Goal: Task Accomplishment & Management: Manage account settings

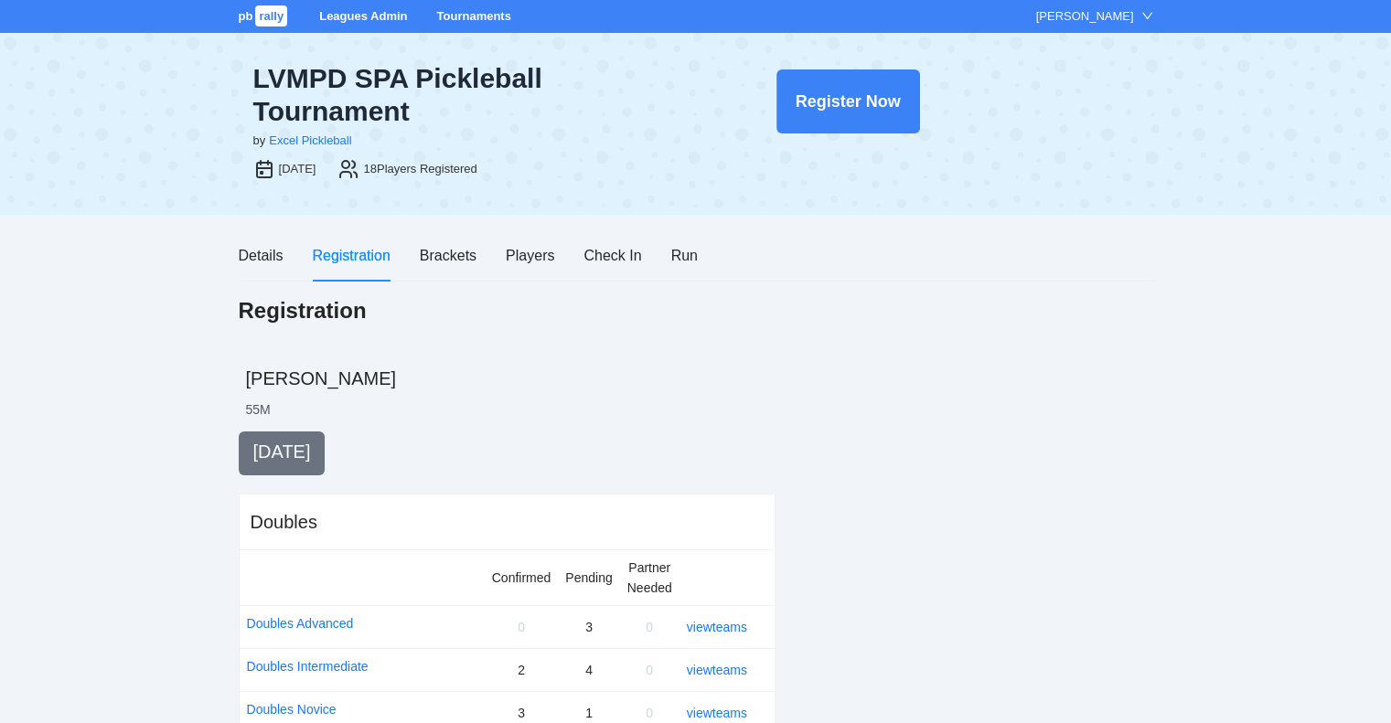
click at [457, 21] on link "Tournaments" at bounding box center [473, 16] width 74 height 14
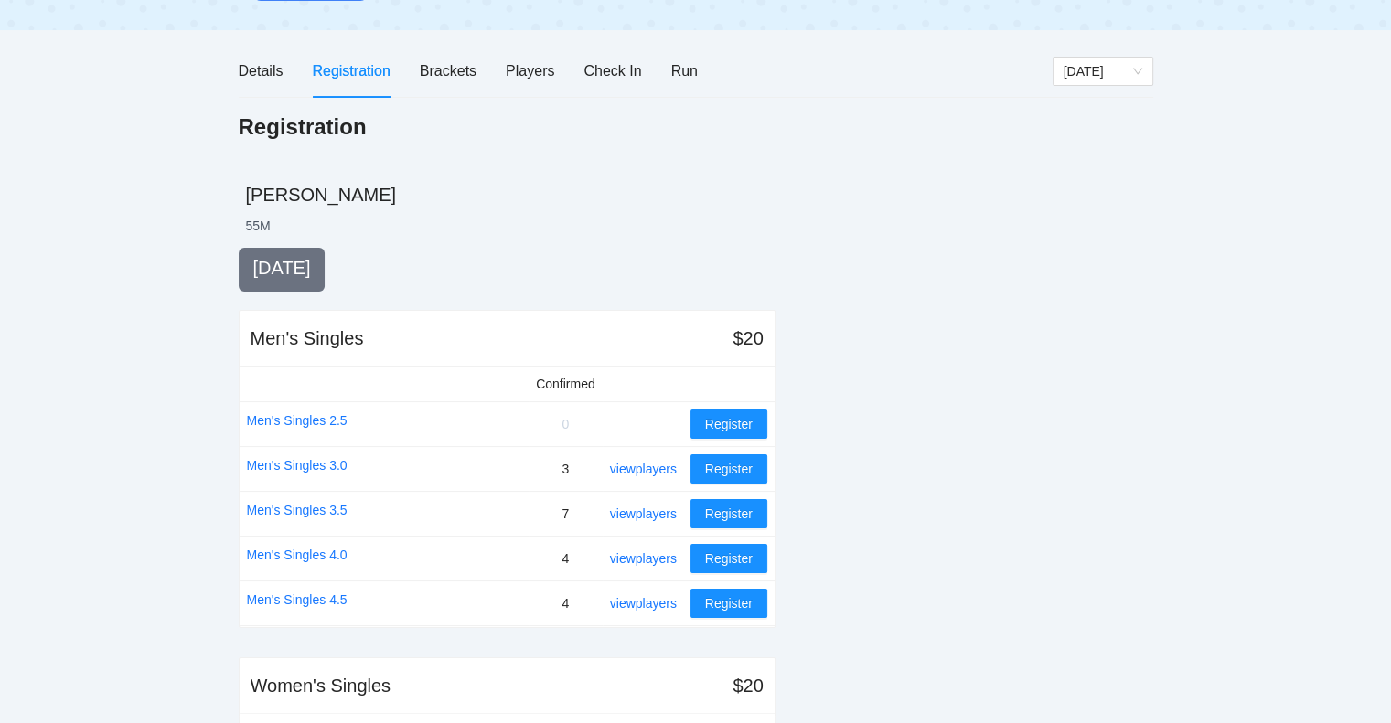
scroll to position [178, 0]
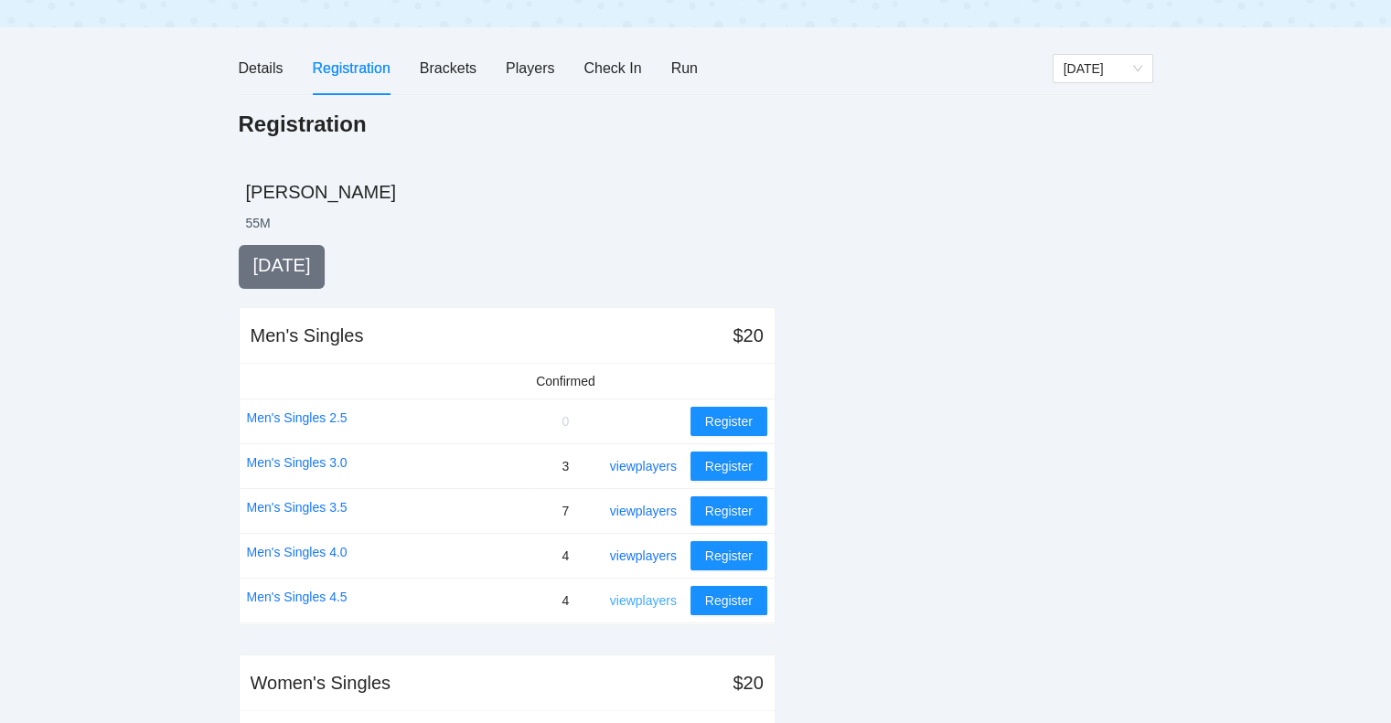
click at [649, 603] on link "view players" at bounding box center [643, 601] width 67 height 15
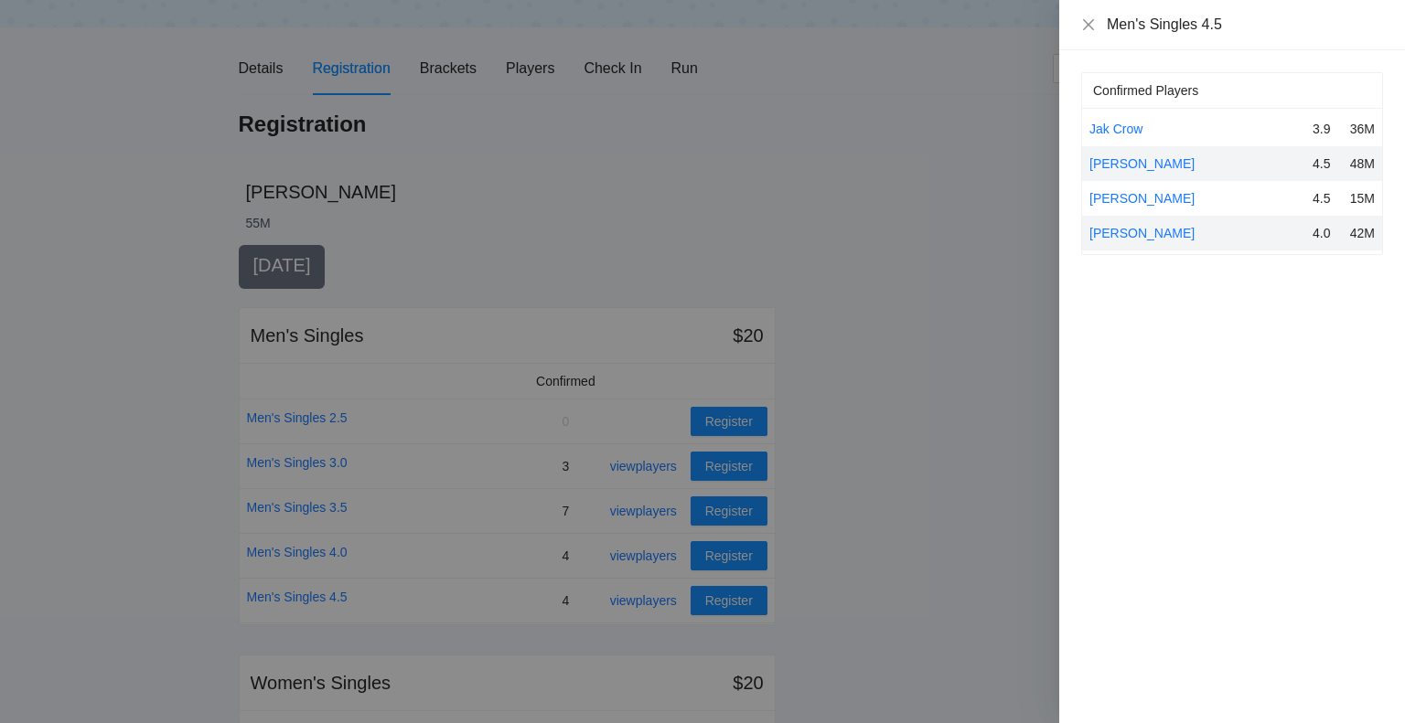
click at [648, 549] on div at bounding box center [702, 361] width 1405 height 723
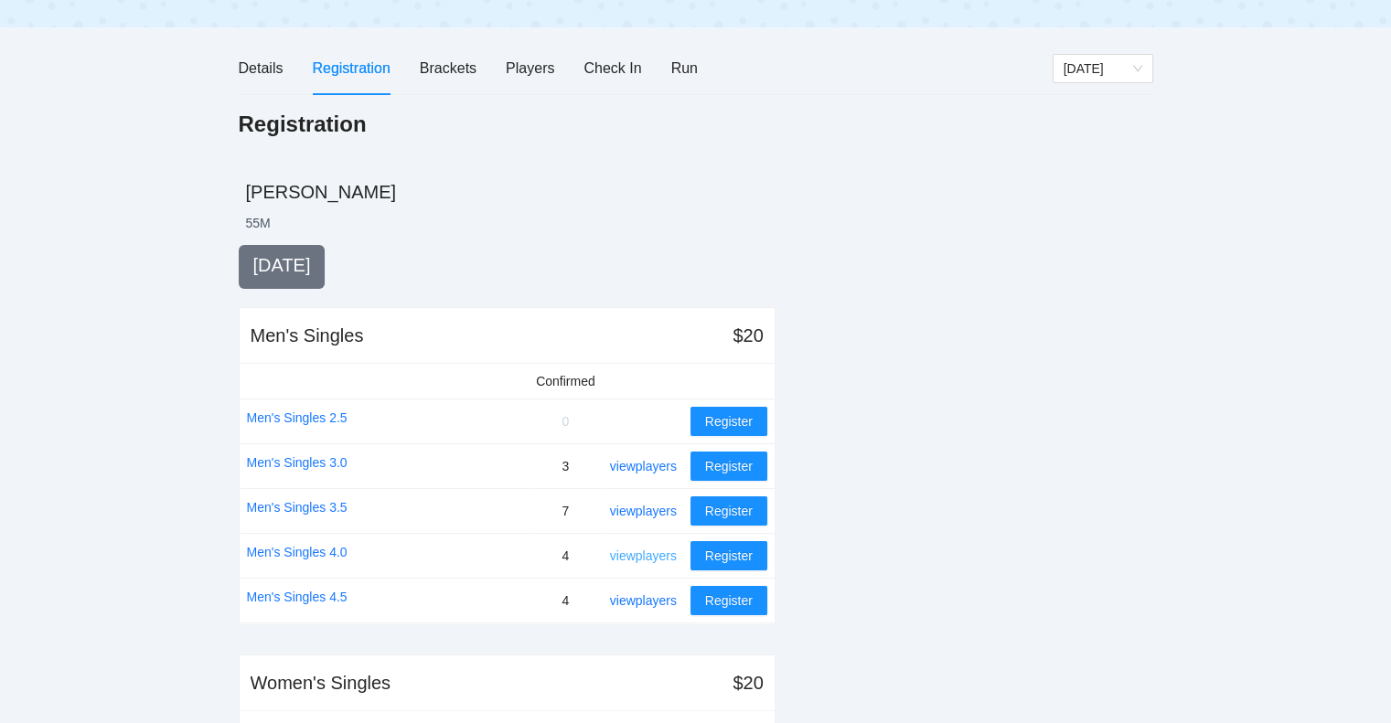
click at [648, 552] on link "view players" at bounding box center [643, 556] width 67 height 15
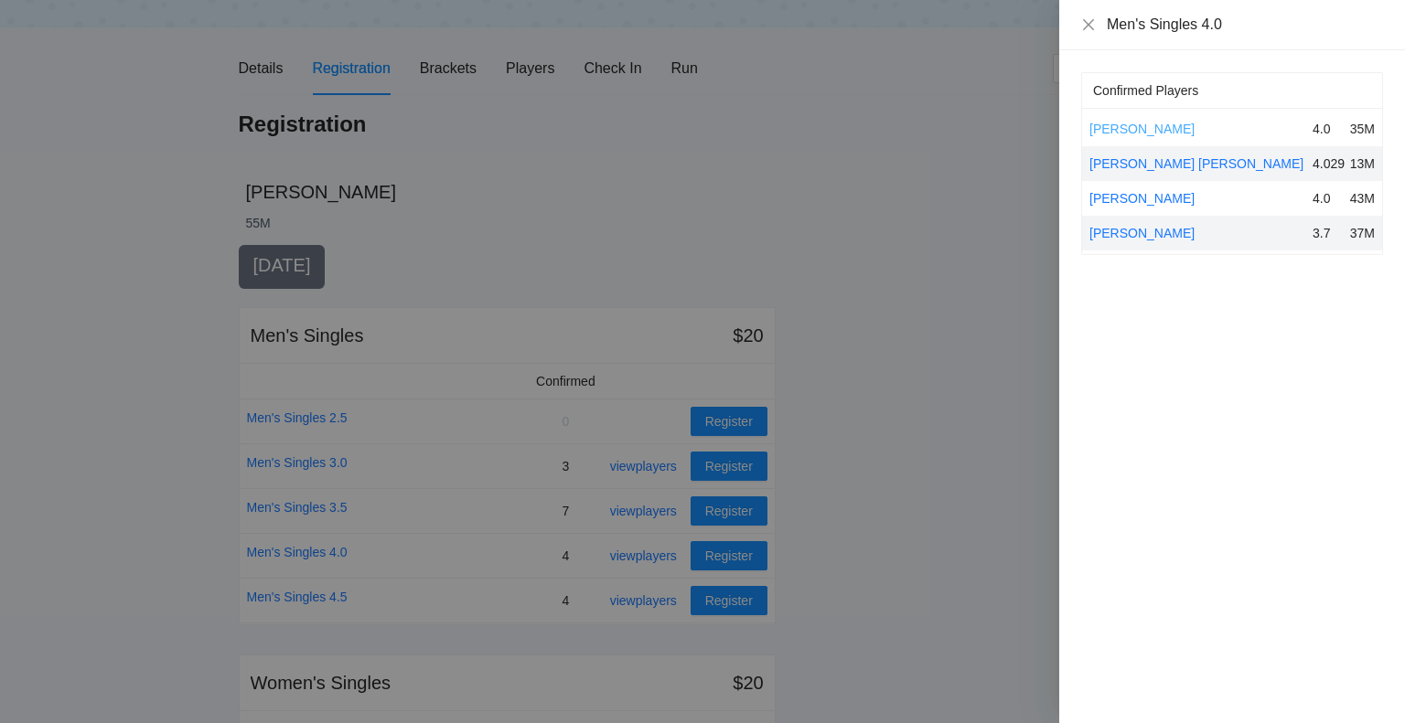
click at [1131, 129] on link "Jonathon Dugan" at bounding box center [1141, 129] width 105 height 15
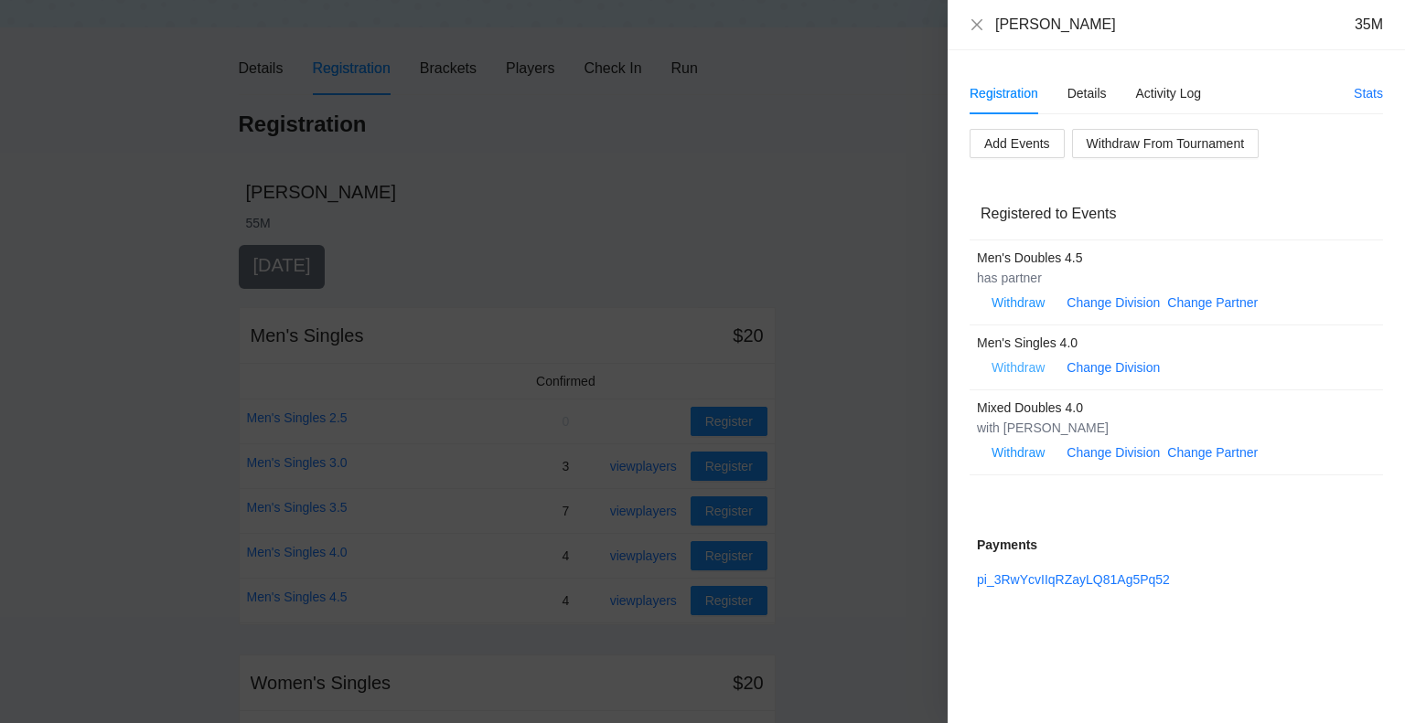
click at [1017, 364] on span "Withdraw" at bounding box center [1017, 368] width 53 height 20
click at [1073, 312] on span "OK" at bounding box center [1074, 310] width 18 height 20
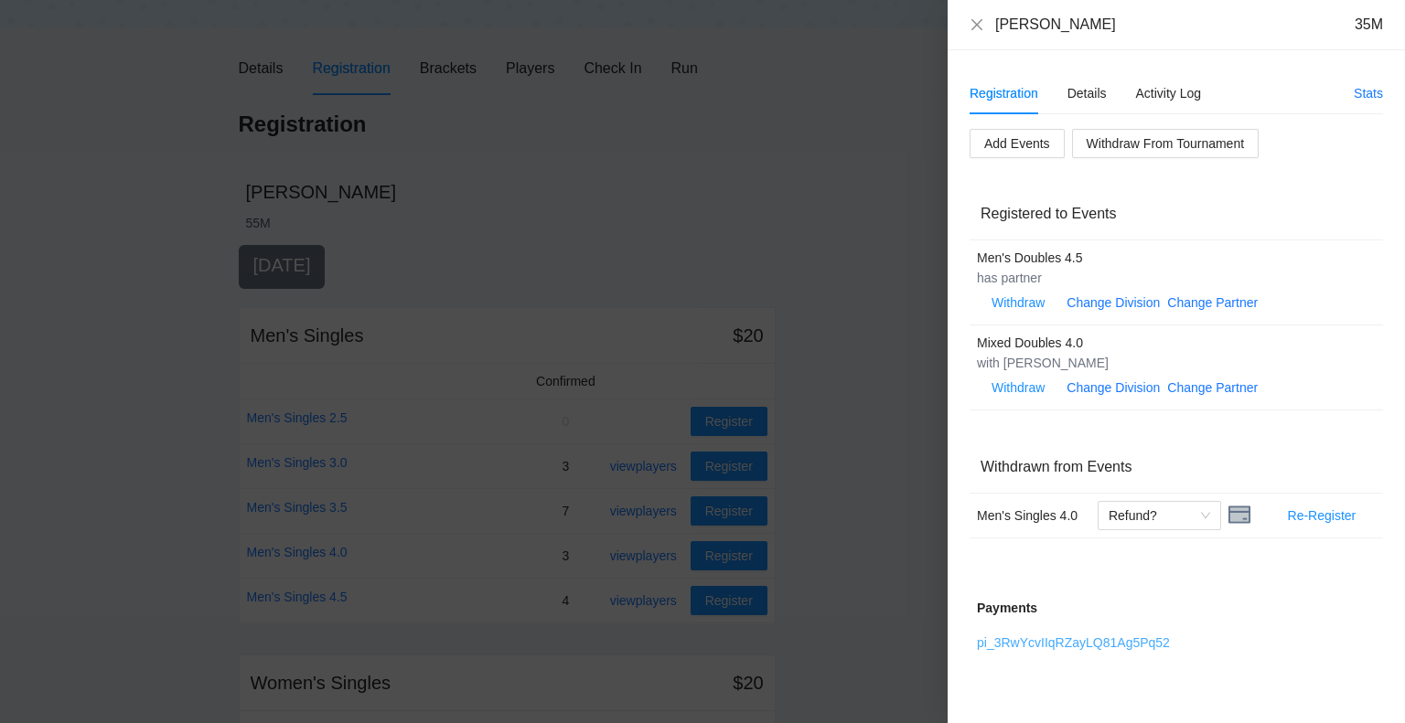
click at [1052, 639] on link "pi_3RwYcvIIqRZayLQ81Ag5Pq52" at bounding box center [1073, 643] width 193 height 15
click at [1211, 511] on div "Refund?" at bounding box center [1159, 515] width 123 height 29
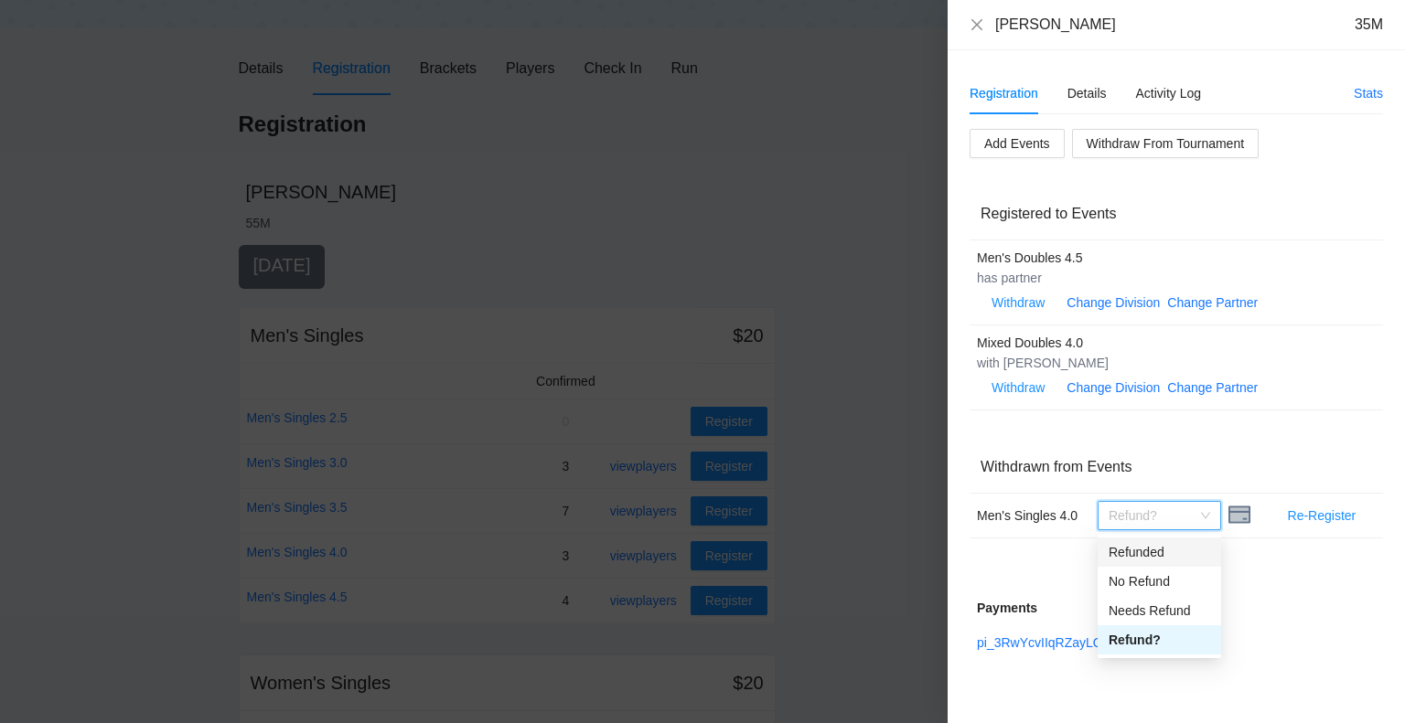
click at [1149, 555] on div "Refunded" at bounding box center [1160, 552] width 102 height 20
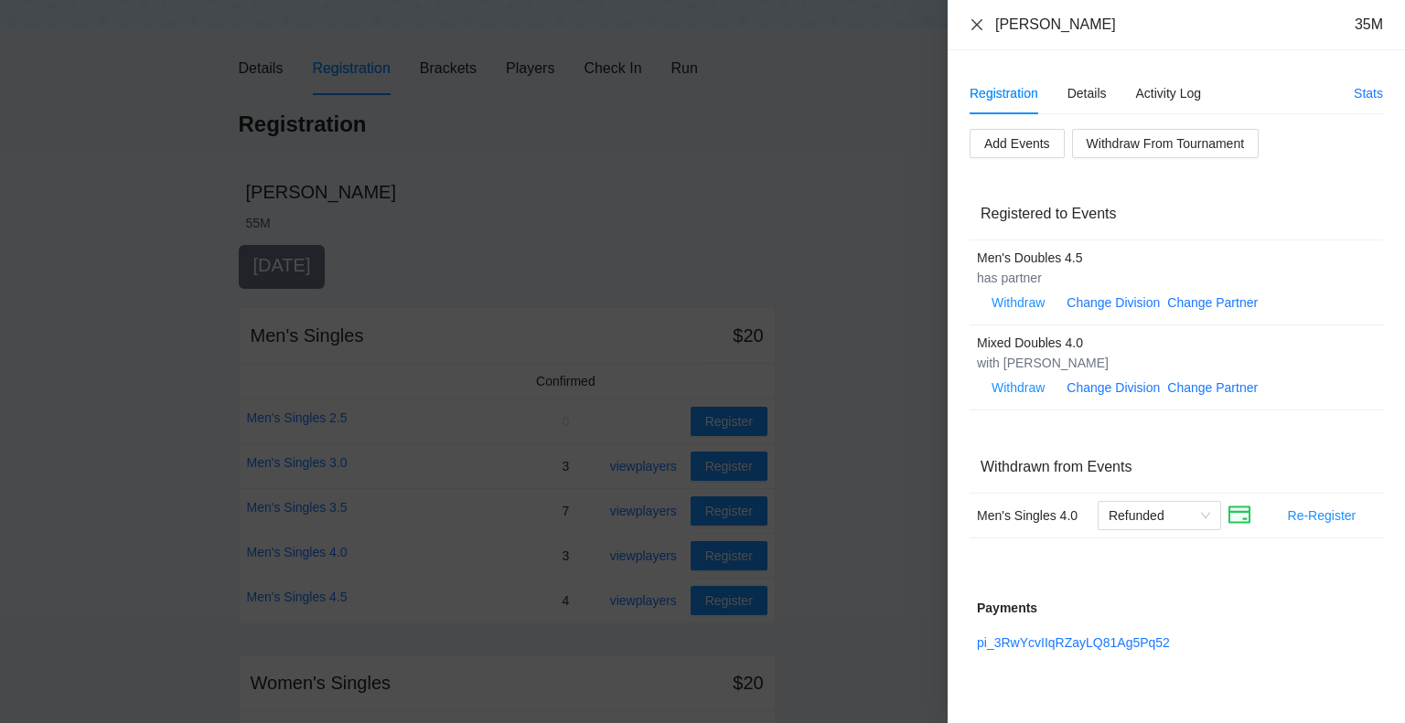
click at [975, 25] on icon "close" at bounding box center [976, 23] width 11 height 11
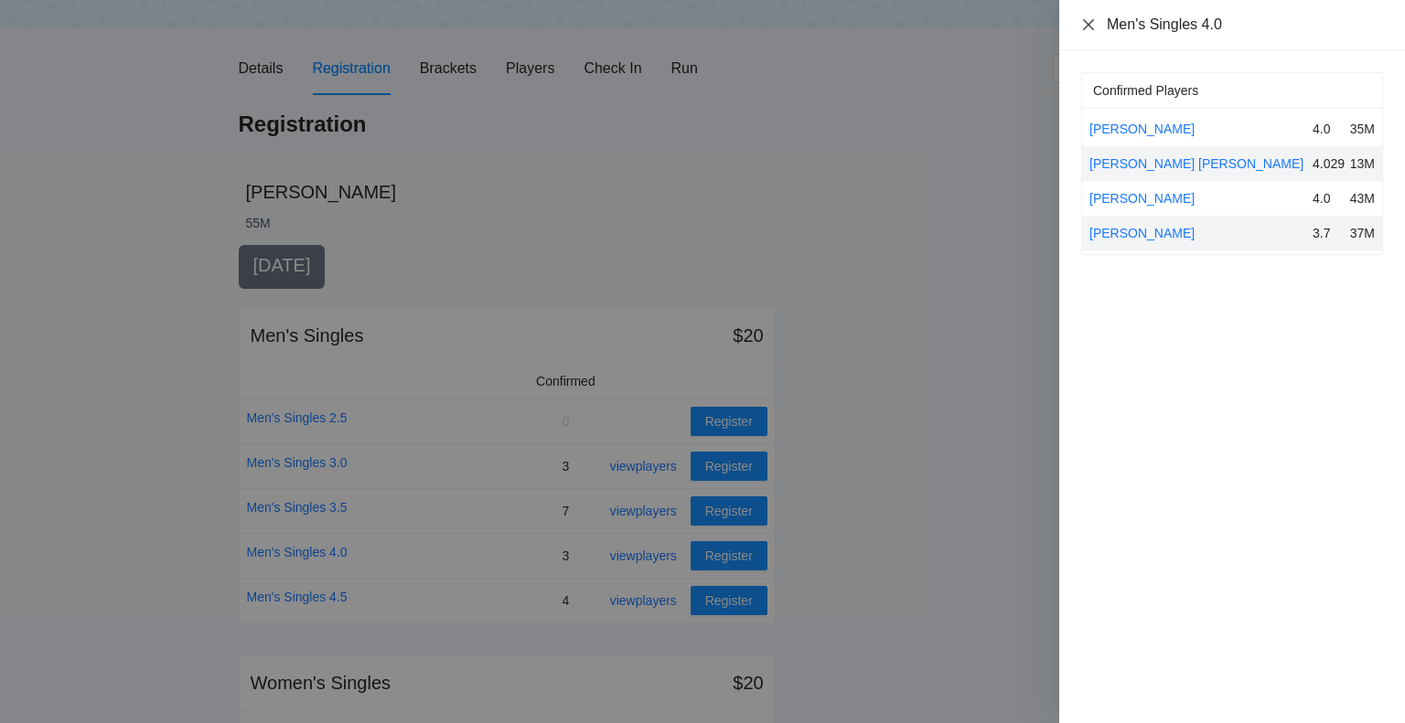
click at [1085, 27] on icon "close" at bounding box center [1088, 23] width 11 height 11
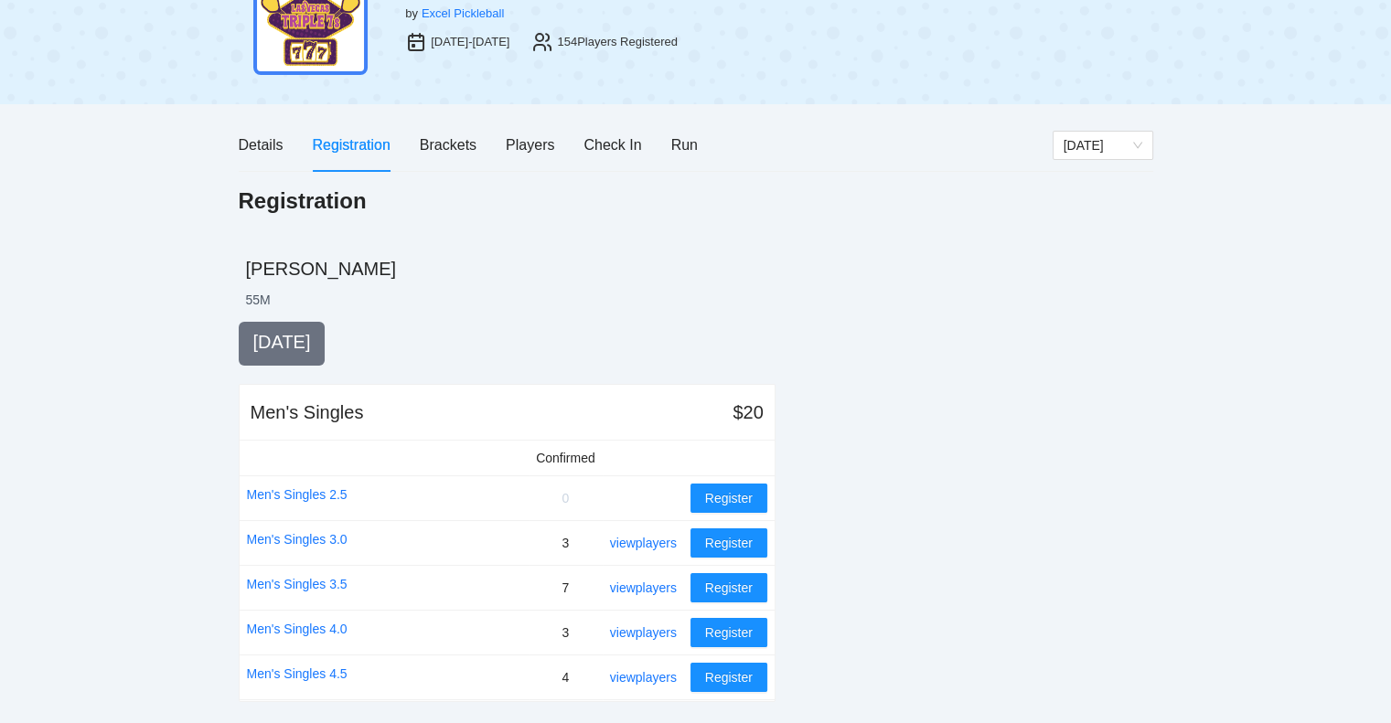
scroll to position [0, 0]
